Goal: Transaction & Acquisition: Purchase product/service

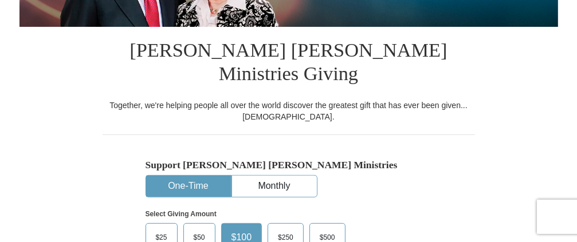
scroll to position [242, 0]
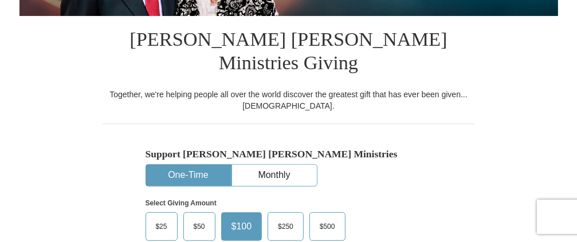
click at [188, 165] on button "One-Time" at bounding box center [188, 175] width 85 height 21
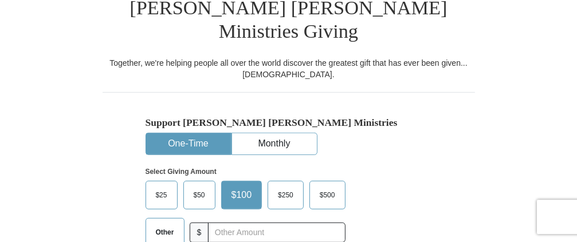
scroll to position [302, 0]
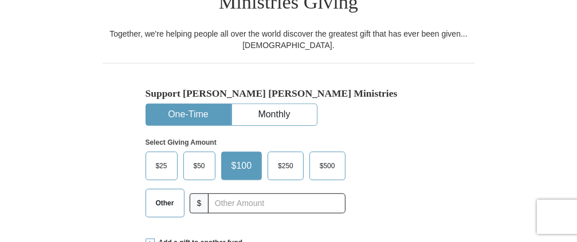
click at [165, 195] on span "Other" at bounding box center [165, 203] width 30 height 17
click at [0, 0] on input "Other" at bounding box center [0, 0] width 0 height 0
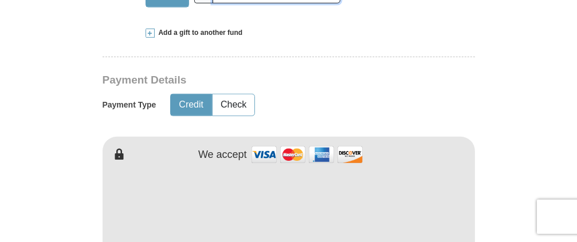
scroll to position [544, 0]
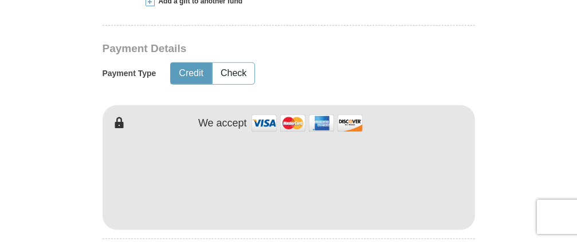
type input "10.00"
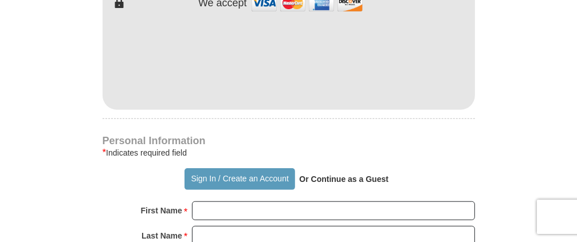
scroll to position [665, 0]
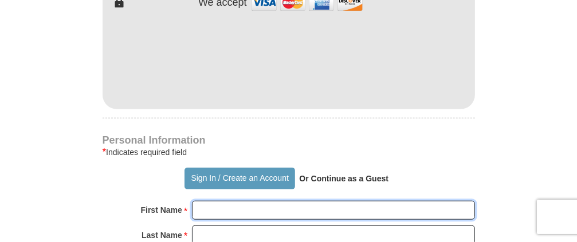
click at [349, 201] on input "First Name *" at bounding box center [333, 210] width 283 height 19
type input "[PERSON_NAME]"
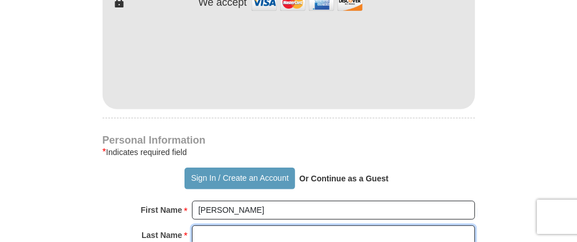
type input "[PERSON_NAME]"
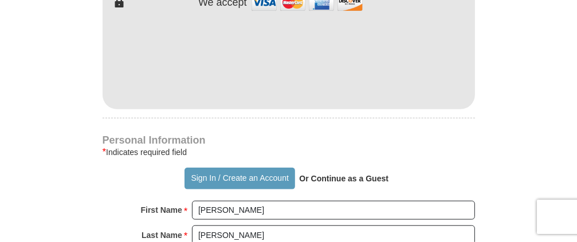
type input "[STREET_ADDRESS][PERSON_NAME]"
type input "[GEOGRAPHIC_DATA]"
select select "OK"
type input "74020-5032"
type input "9184063944"
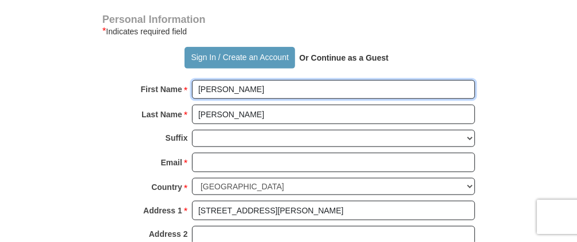
scroll to position [846, 0]
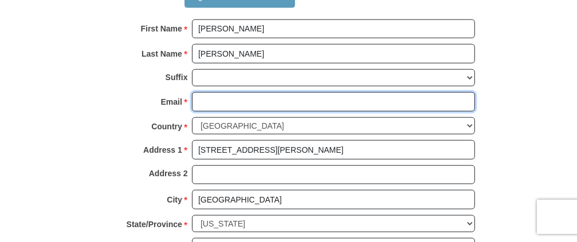
click at [278, 92] on input "Email *" at bounding box center [333, 101] width 283 height 19
type input "[PERSON_NAME]"
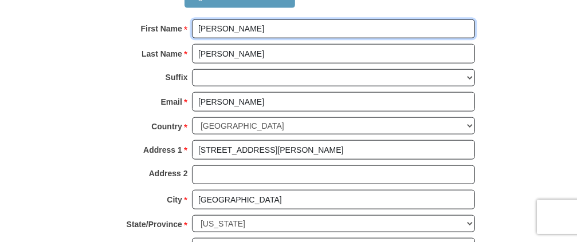
type input "[PERSON_NAME]"
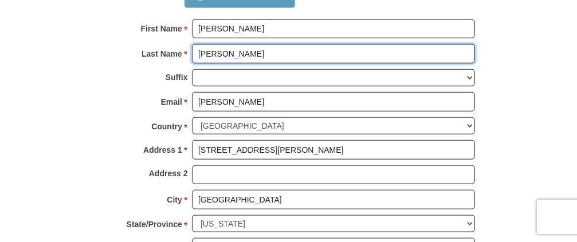
type input "[PERSON_NAME]"
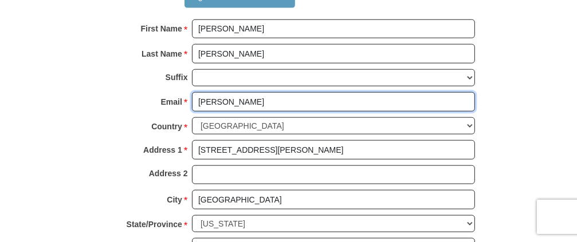
type input "[EMAIL_ADDRESS][DOMAIN_NAME]"
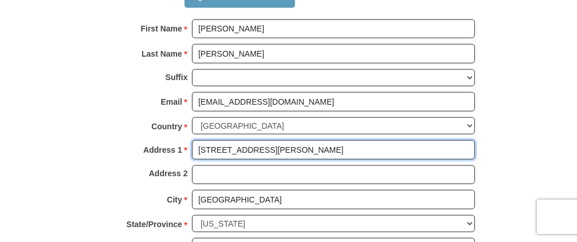
type input "[STREET_ADDRESS][PERSON_NAME]"
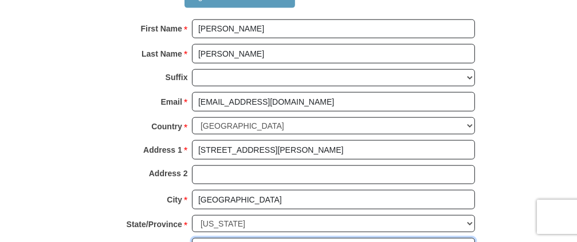
type input "74020"
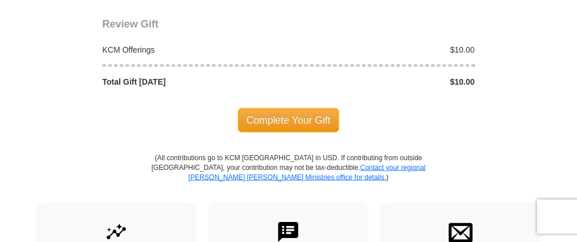
scroll to position [1270, 0]
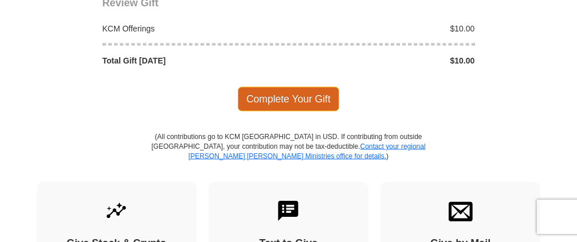
click at [300, 87] on span "Complete Your Gift" at bounding box center [288, 99] width 101 height 24
